Goal: Transaction & Acquisition: Purchase product/service

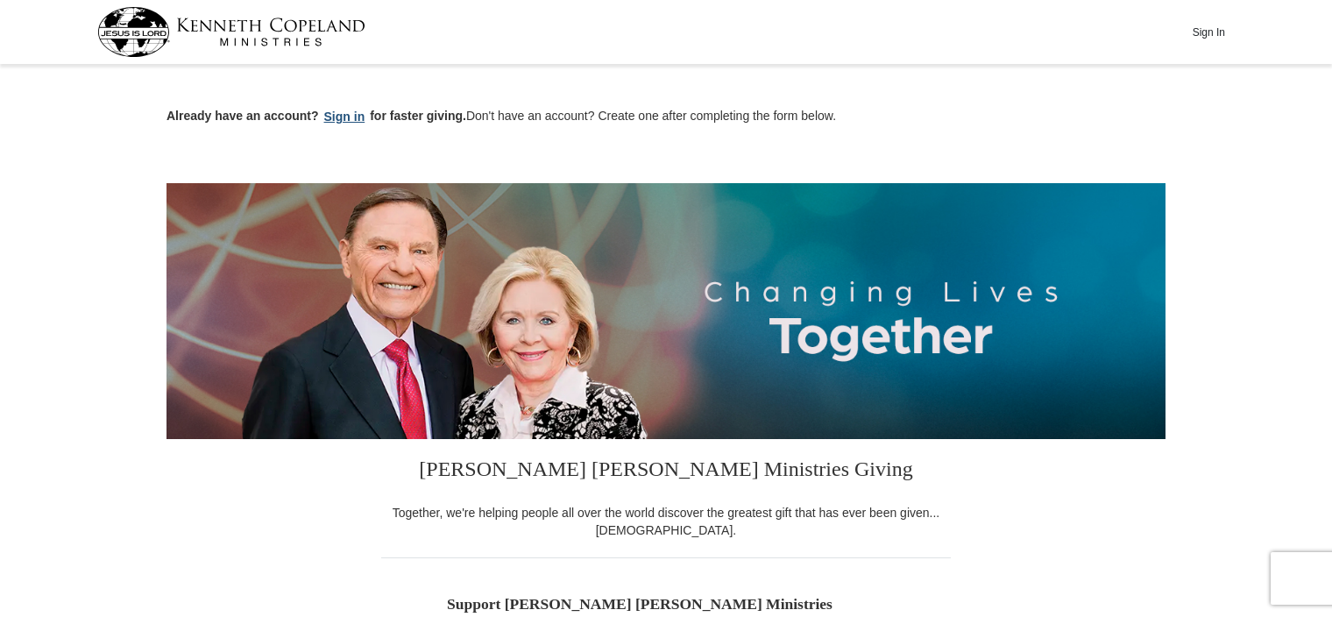
click at [345, 112] on button "Sign in" at bounding box center [345, 117] width 52 height 20
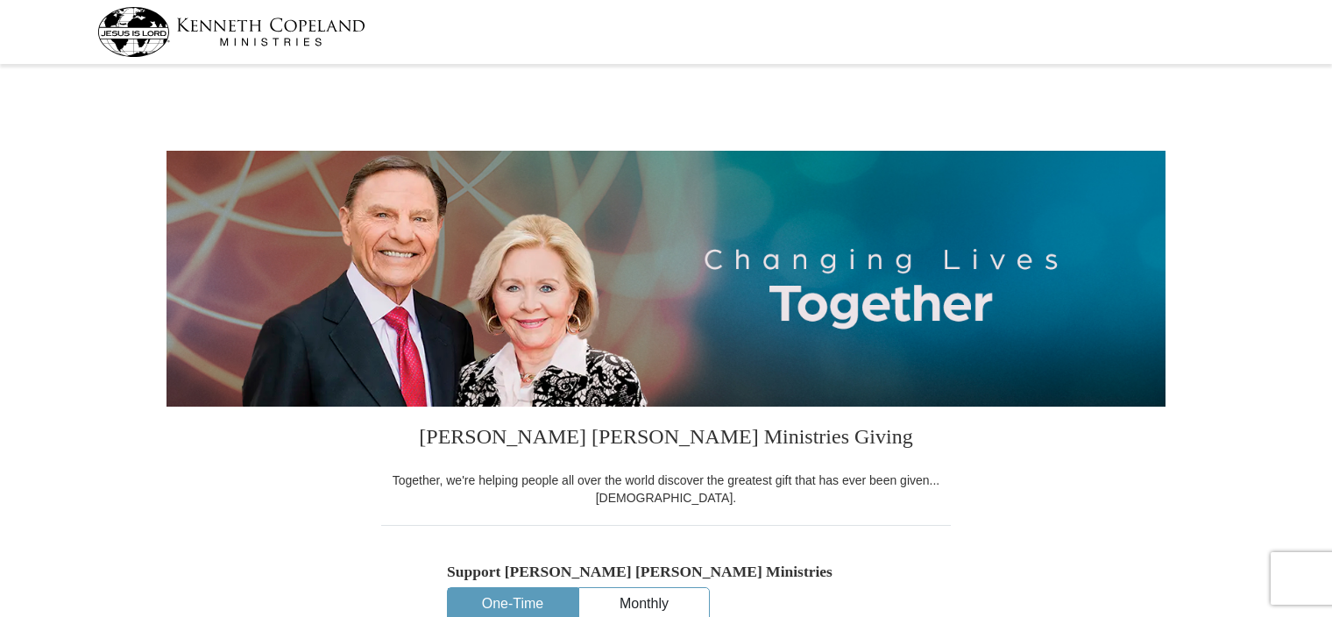
select select "CA"
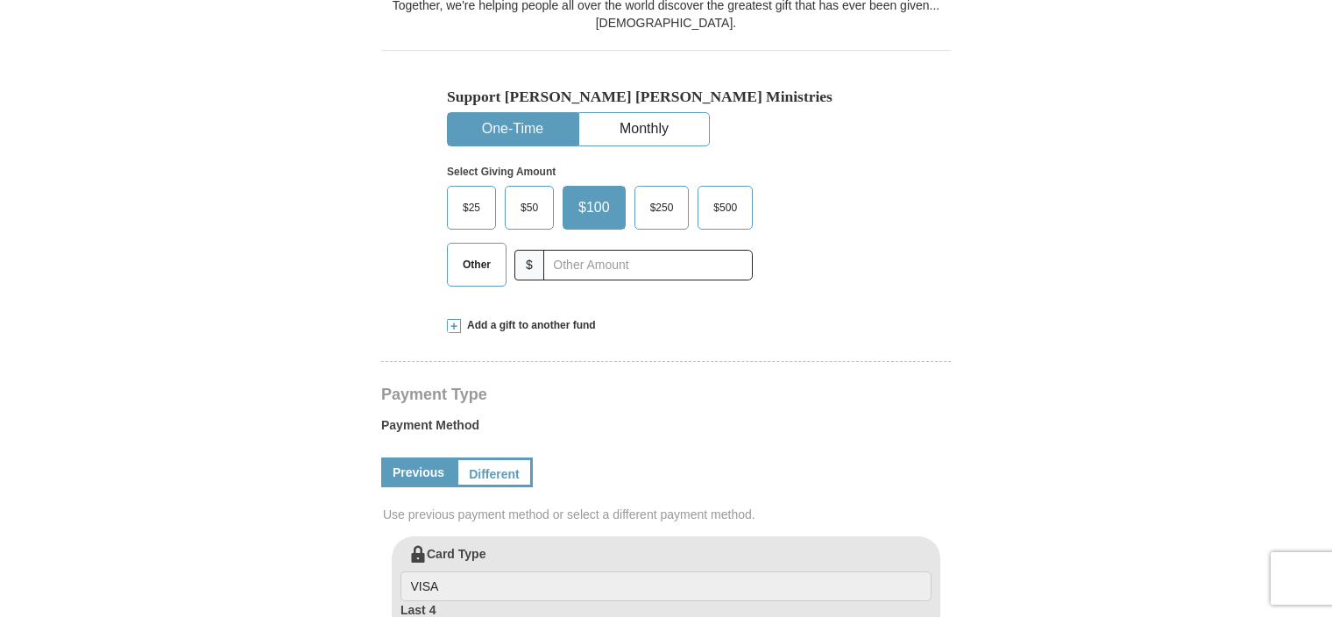
scroll to position [476, 0]
click at [663, 263] on input "text" at bounding box center [647, 264] width 209 height 31
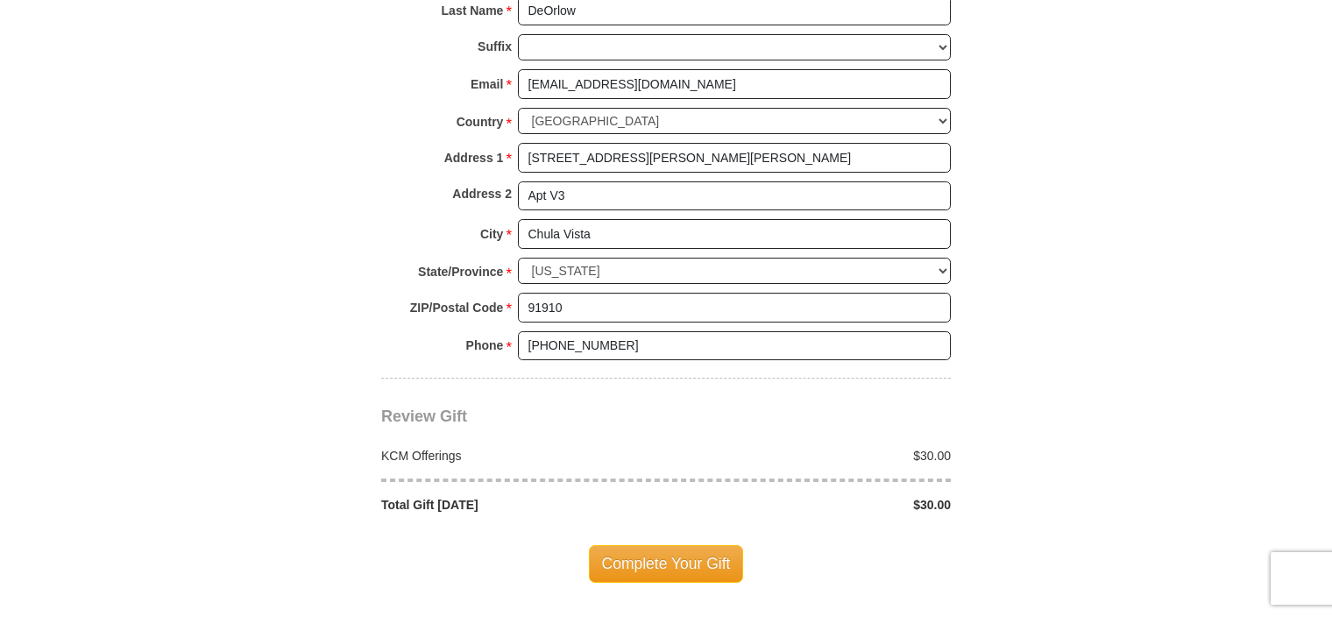
scroll to position [1270, 0]
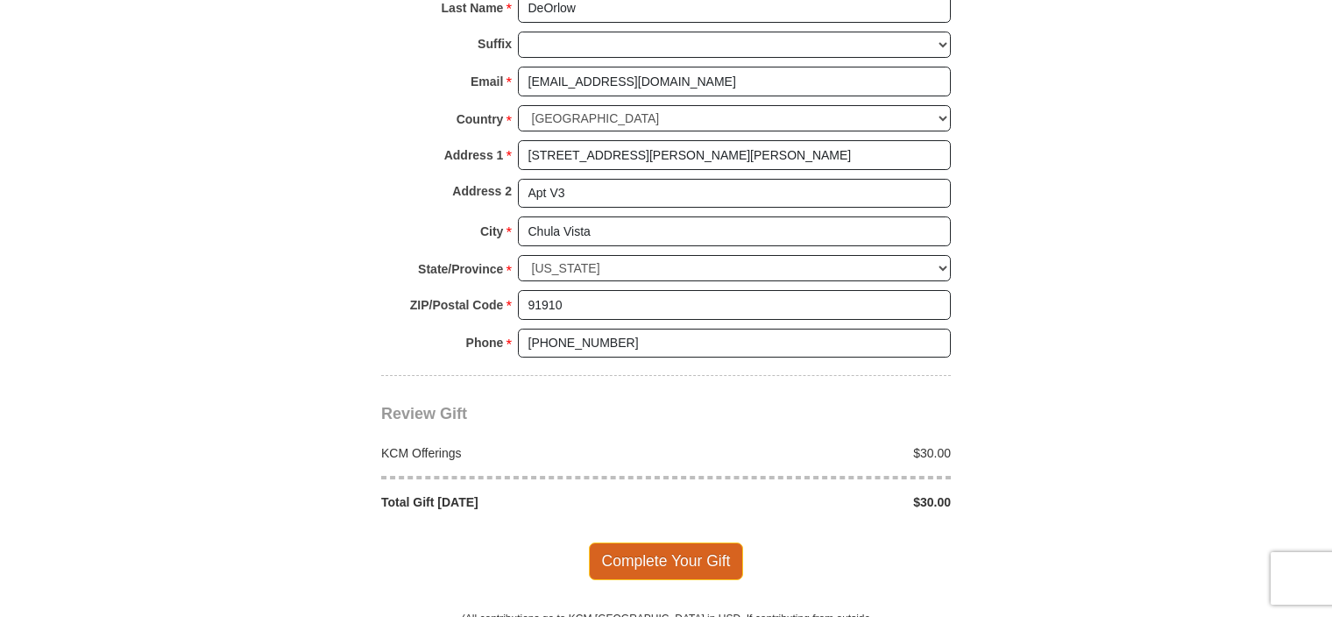
type input "30.00"
click at [668, 547] on span "Complete Your Gift" at bounding box center [666, 561] width 155 height 37
